Goal: Navigation & Orientation: Understand site structure

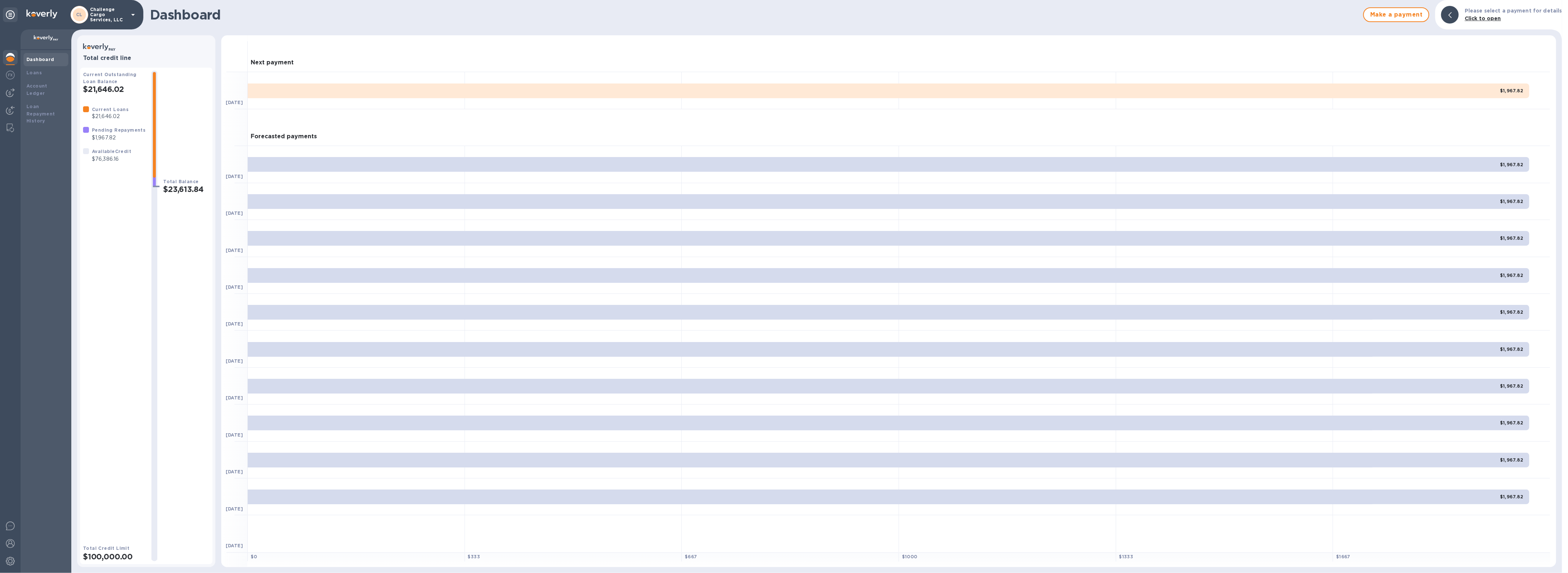
click at [101, 9] on p "Challenge Cargo Services, LLC" at bounding box center [108, 14] width 37 height 15
click at [109, 108] on p "International Trinity Customs Brokers" at bounding box center [145, 104] width 93 height 15
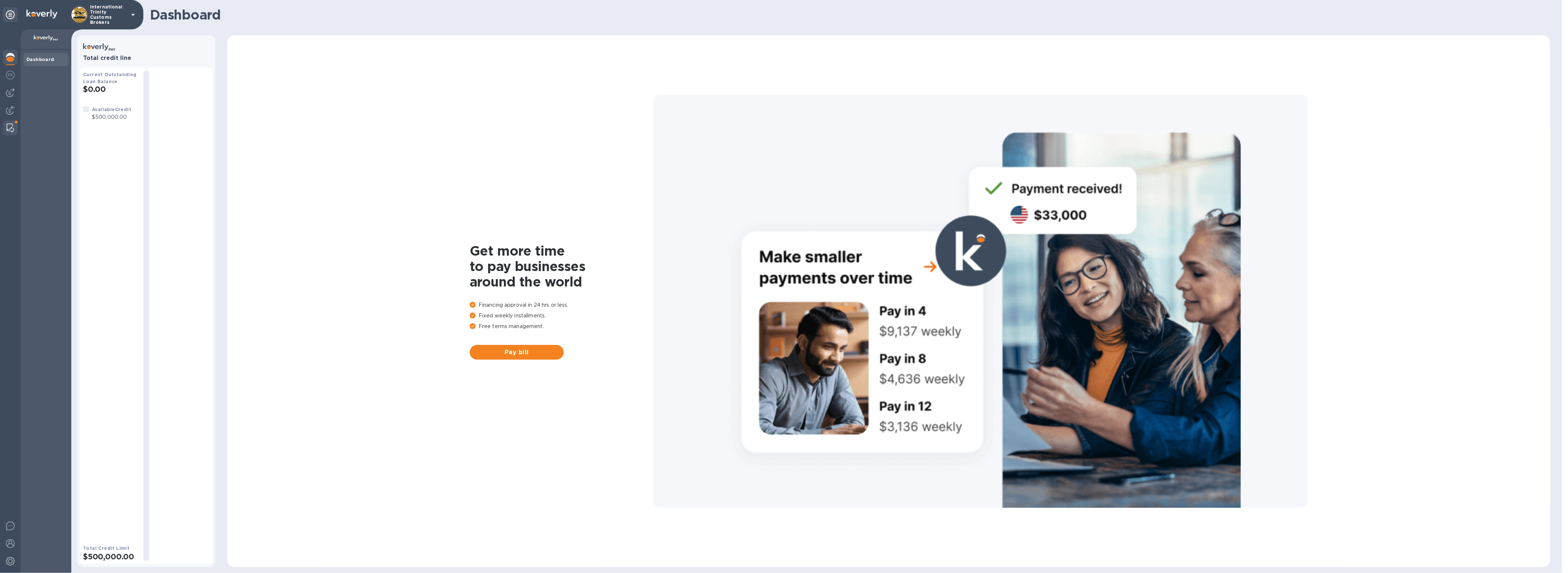
click at [7, 128] on img at bounding box center [10, 128] width 7 height 9
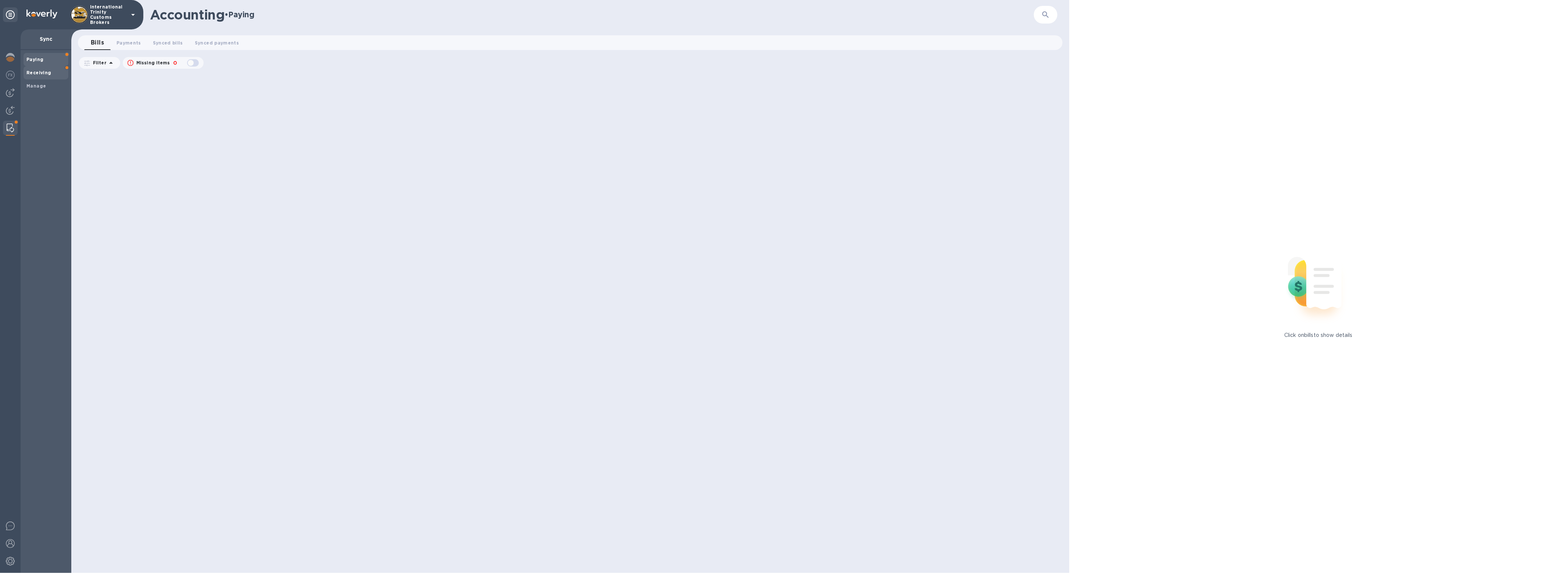
click at [47, 71] on b "Receiving" at bounding box center [38, 72] width 25 height 5
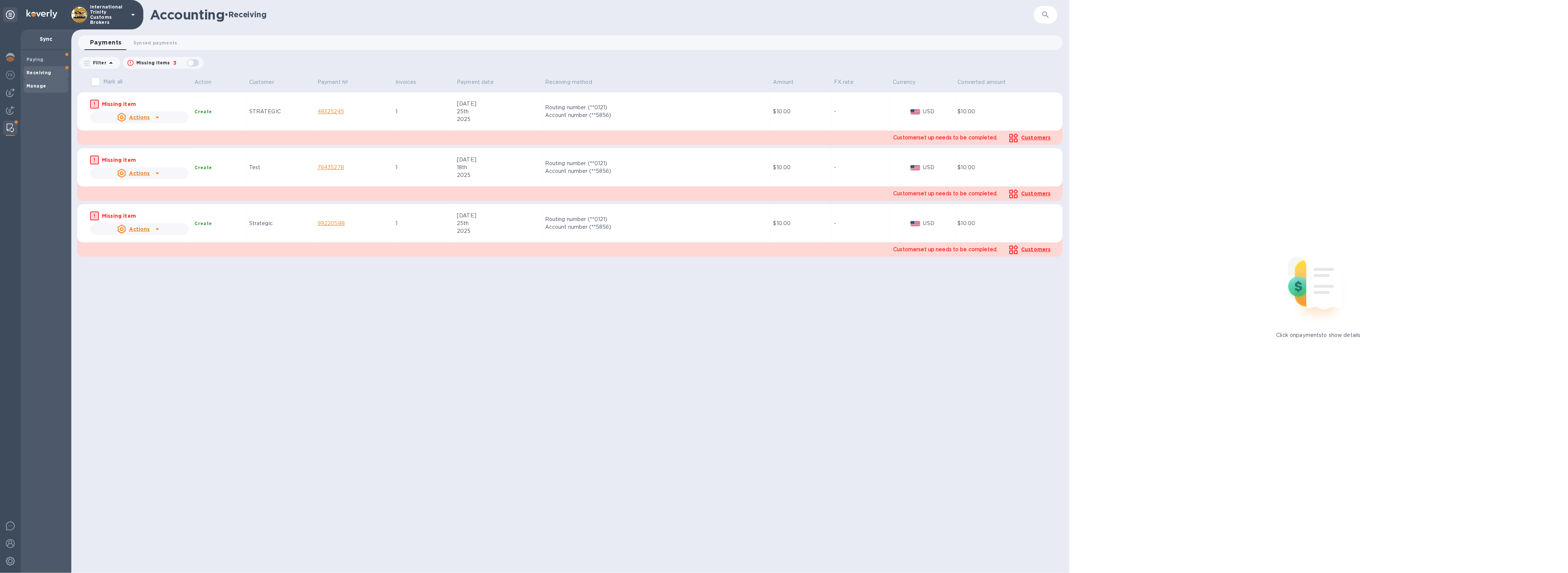
click at [41, 83] on b "Manage" at bounding box center [36, 85] width 19 height 5
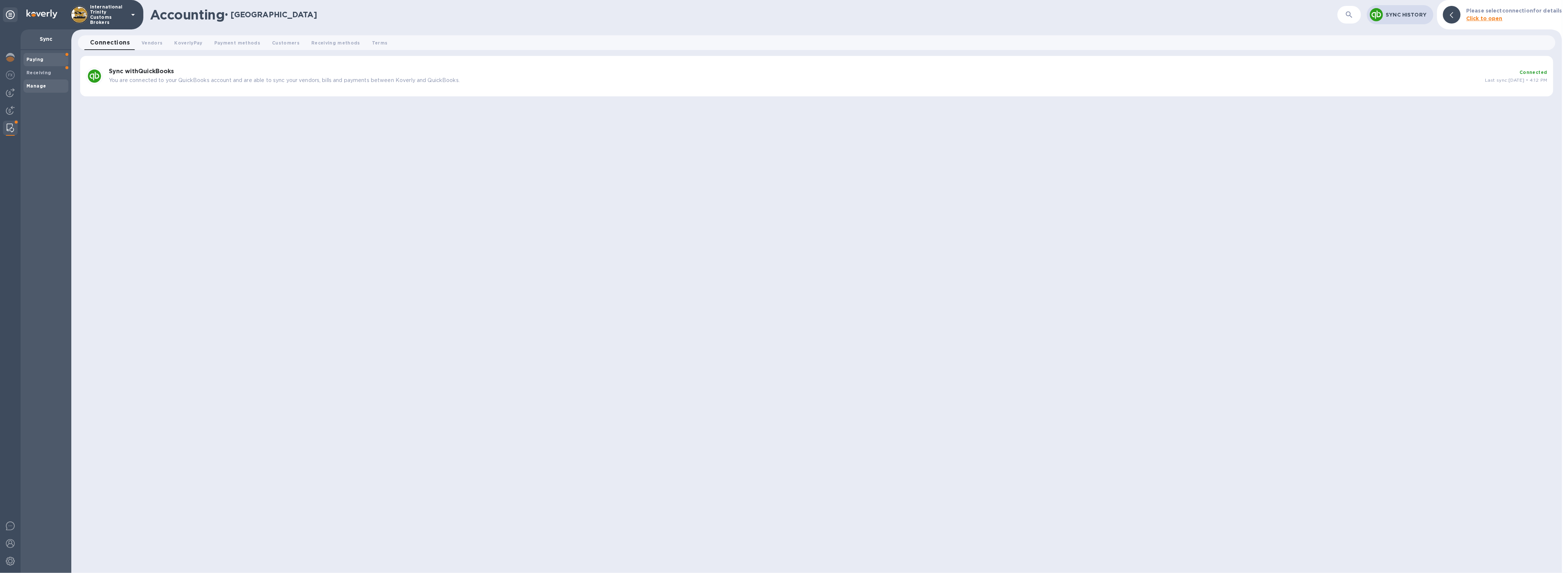
click at [26, 63] on div "Paying" at bounding box center [46, 60] width 45 height 13
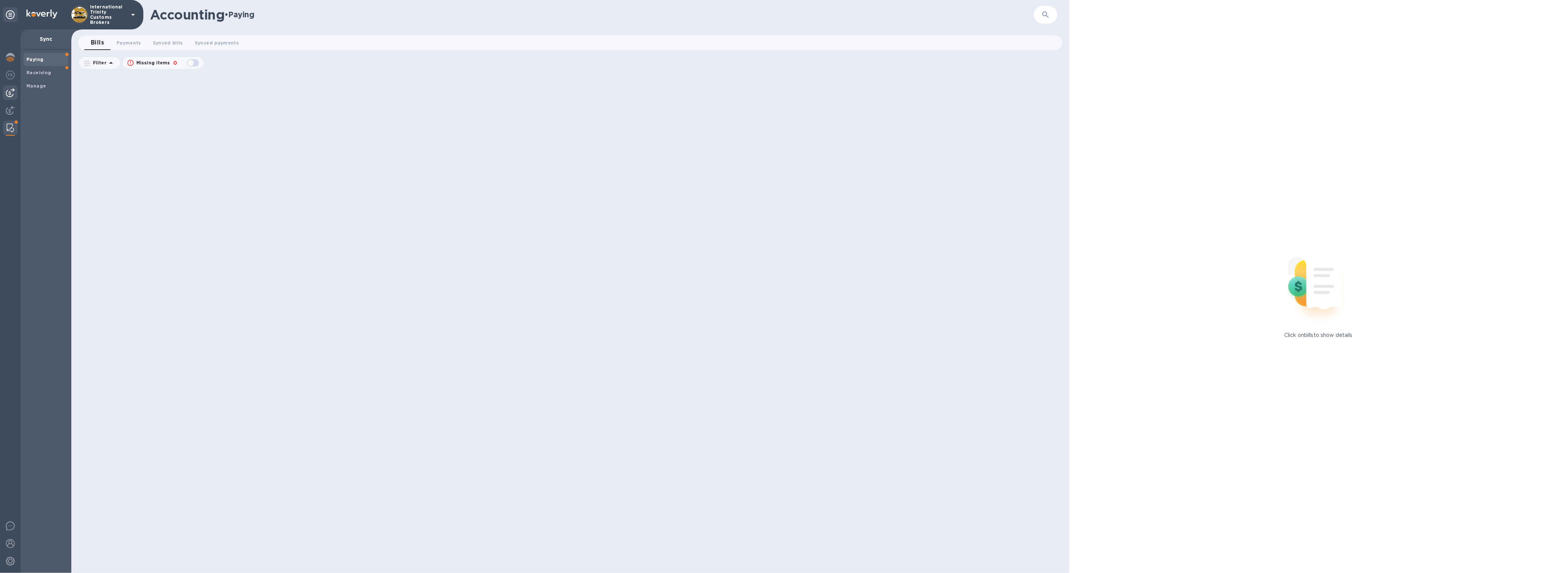
click at [3, 96] on div at bounding box center [10, 93] width 15 height 15
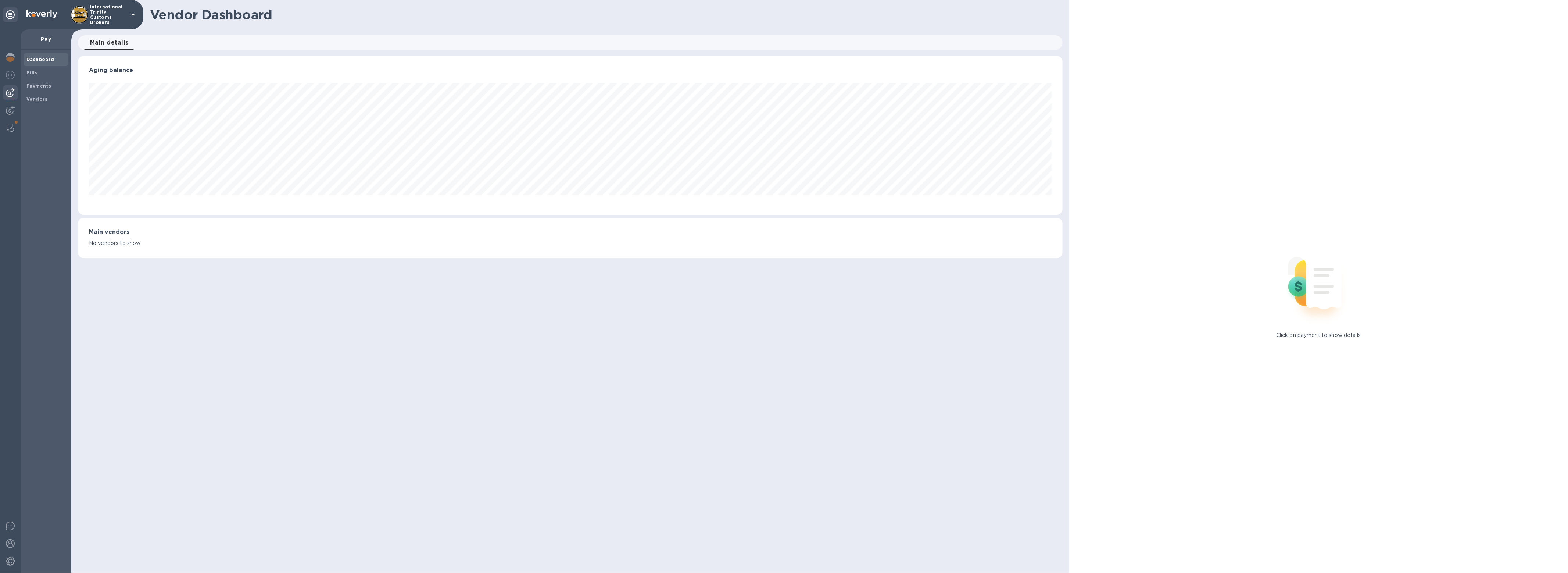
scroll to position [159, 984]
click at [36, 97] on b "Vendors" at bounding box center [37, 99] width 21 height 5
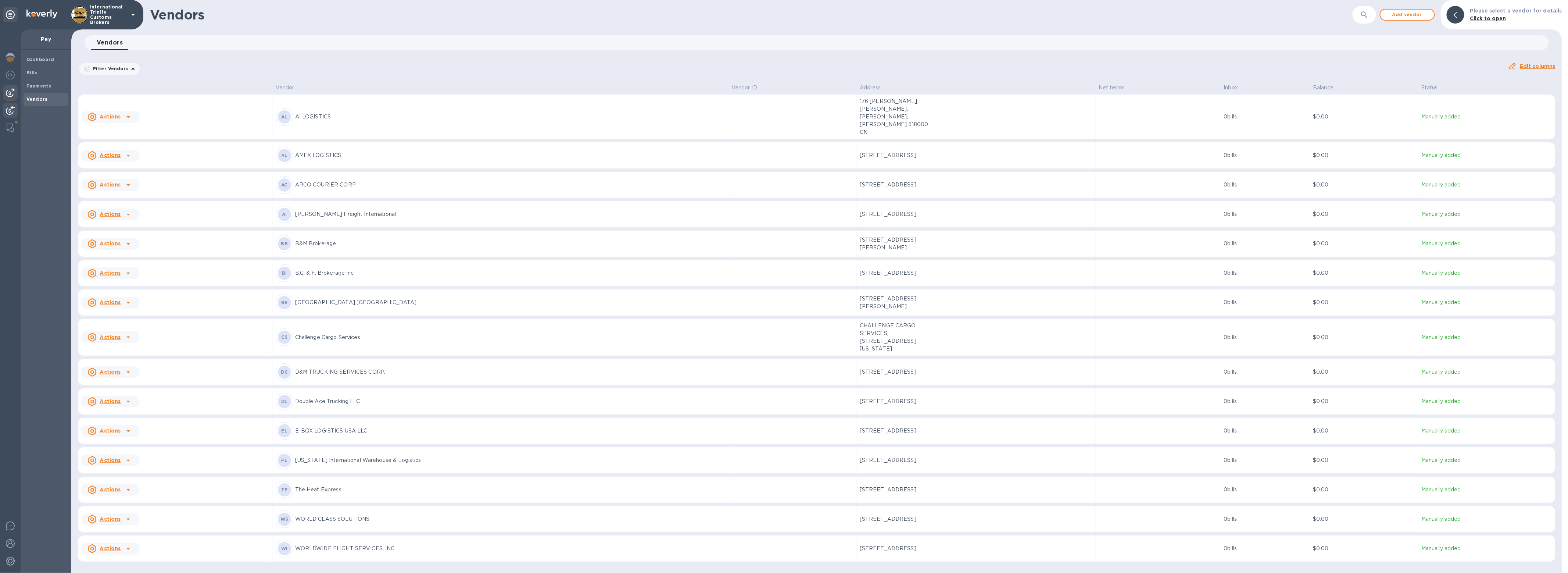
click at [5, 109] on div at bounding box center [10, 111] width 15 height 16
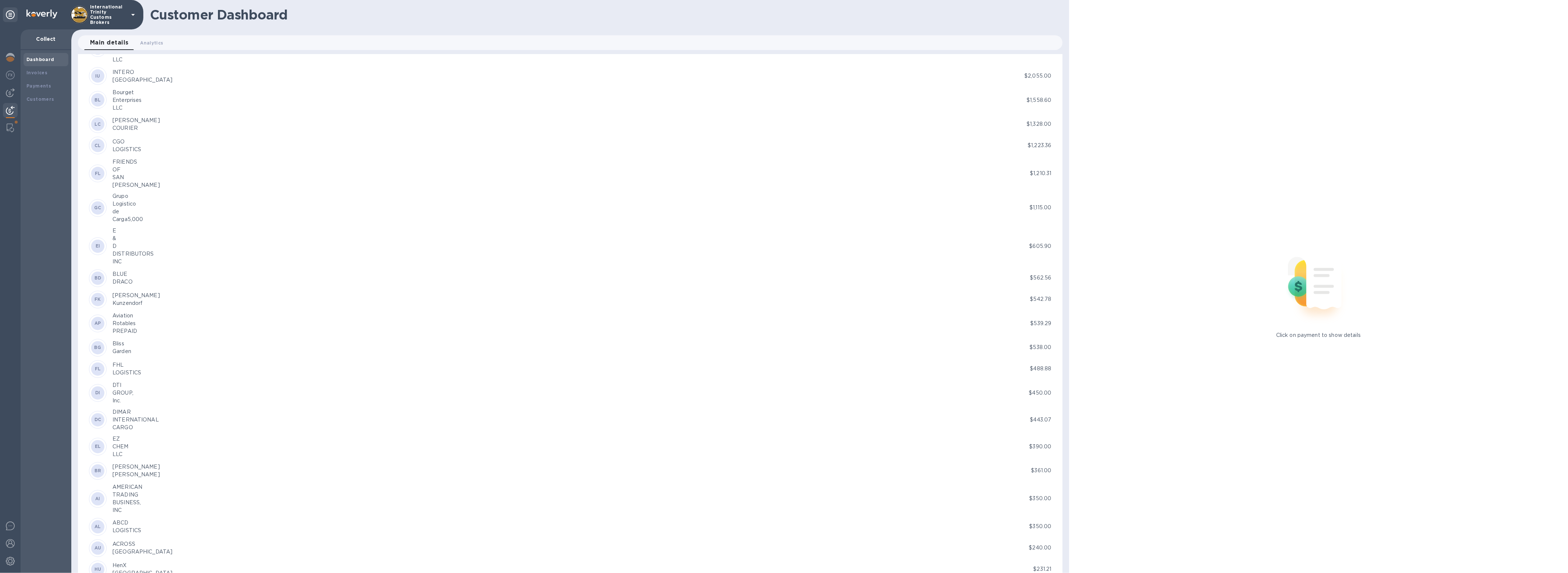
scroll to position [1256, 0]
click at [44, 90] on div "Payments" at bounding box center [46, 86] width 39 height 7
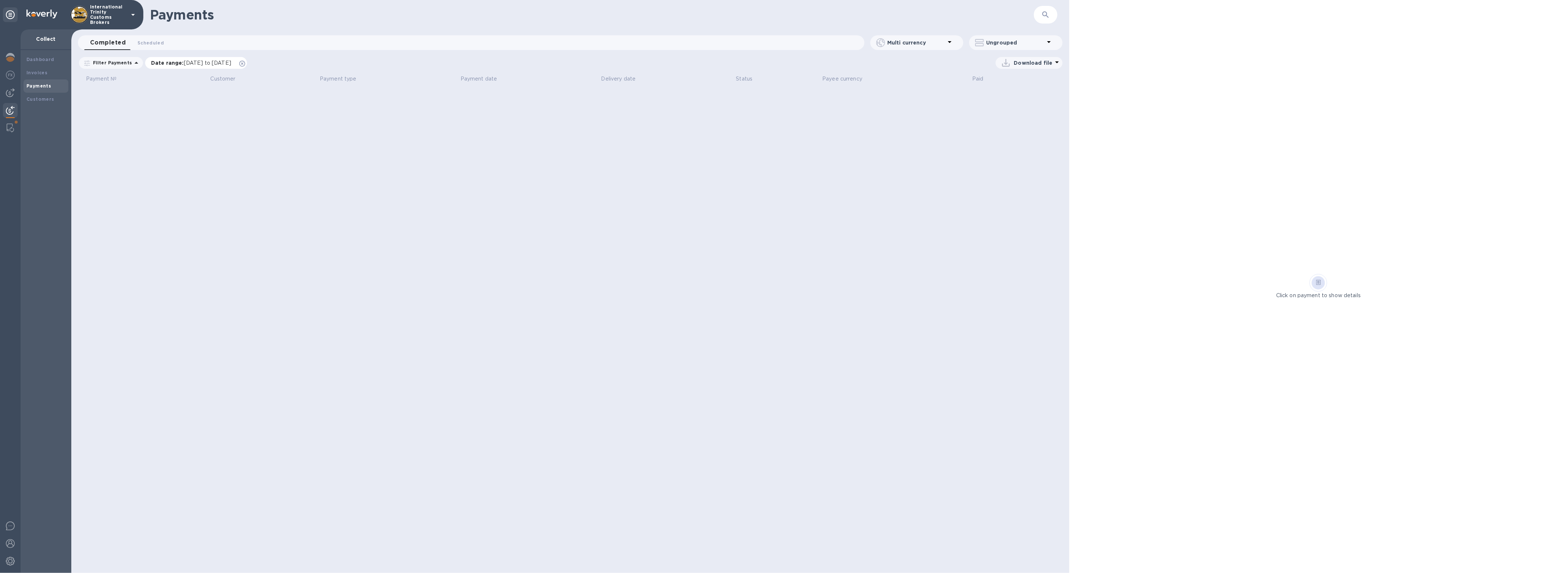
click at [245, 62] on icon at bounding box center [242, 64] width 6 height 6
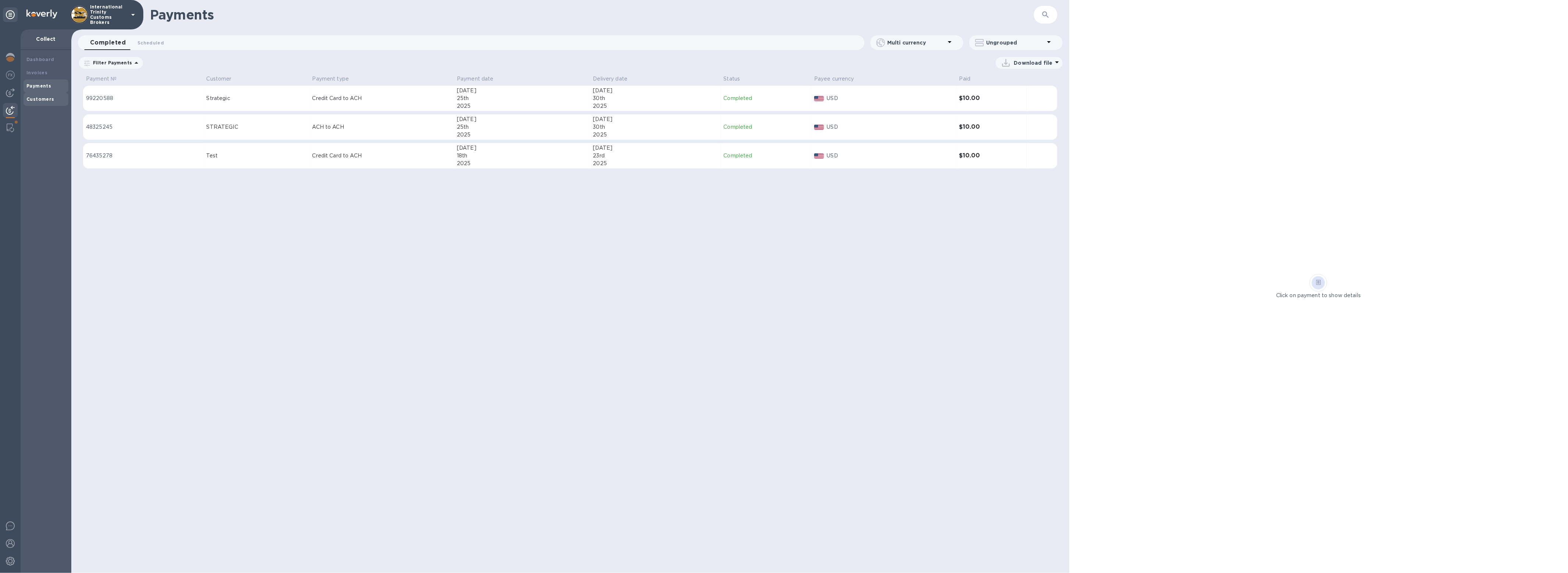
click at [54, 103] on div "Customers" at bounding box center [46, 99] width 45 height 13
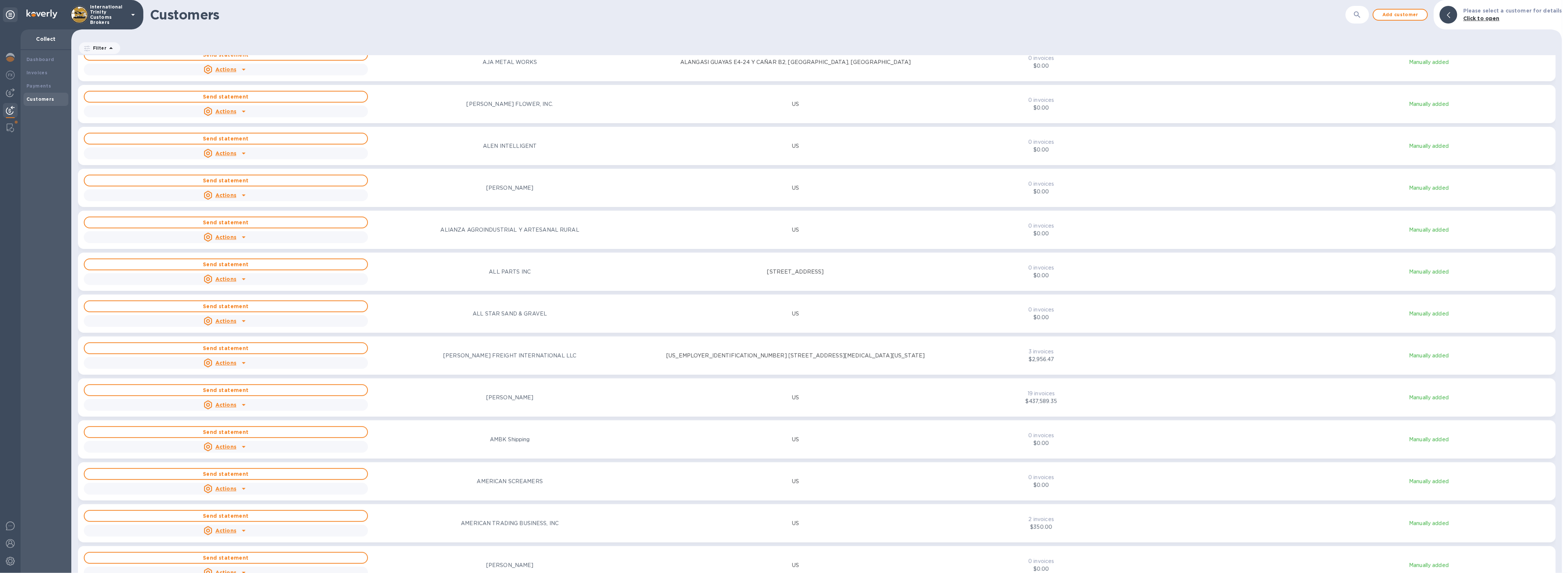
scroll to position [345, 0]
